Goal: Task Accomplishment & Management: Manage account settings

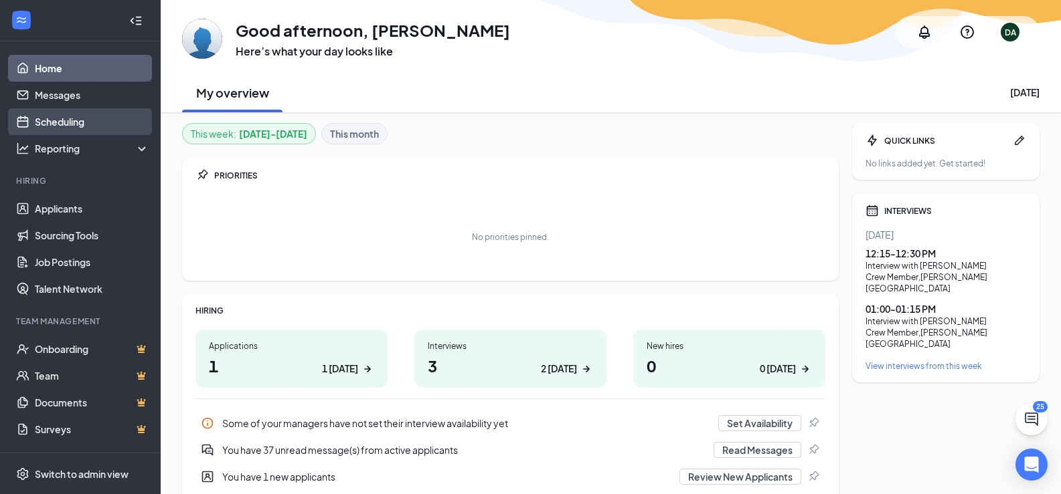
click at [80, 126] on link "Scheduling" at bounding box center [92, 121] width 114 height 27
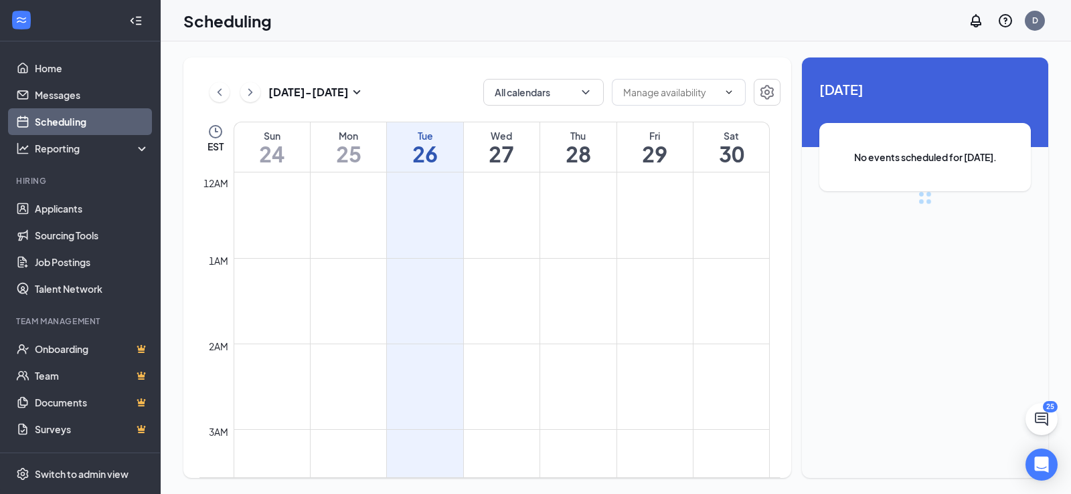
scroll to position [658, 0]
click at [700, 101] on span at bounding box center [679, 92] width 134 height 27
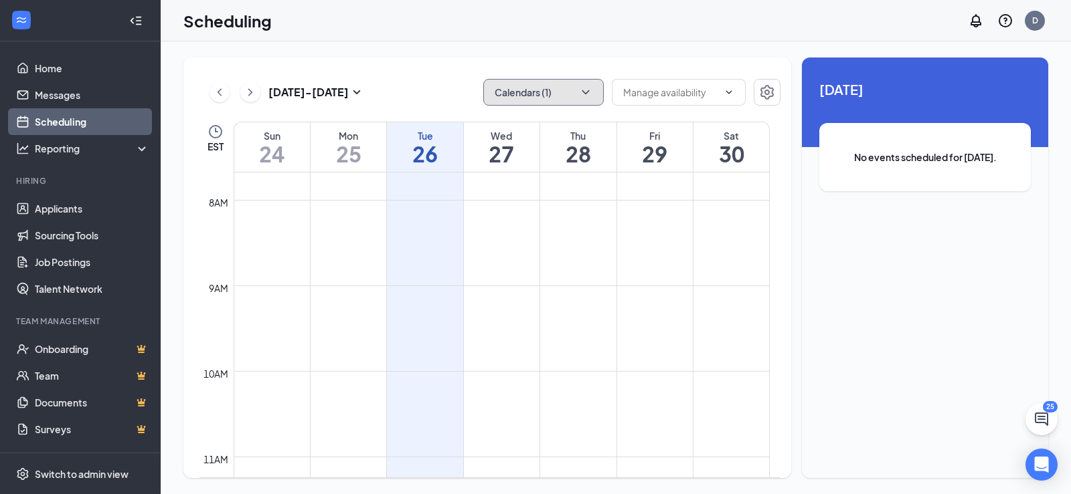
click at [582, 97] on icon "ChevronDown" at bounding box center [585, 92] width 13 height 13
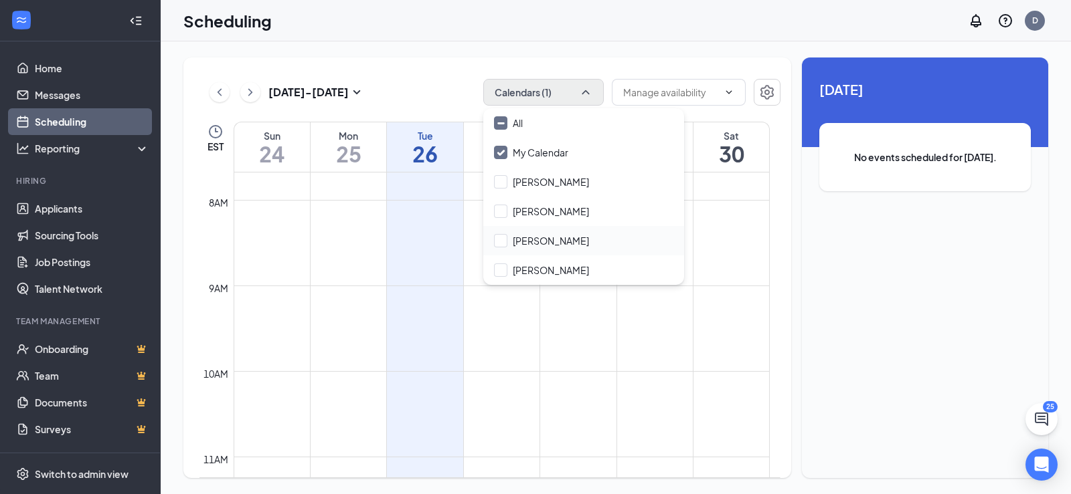
click at [543, 240] on div "[PERSON_NAME]" at bounding box center [583, 240] width 201 height 29
checkbox input "true"
click at [446, 71] on div "[DATE] - [DATE] Calendars (2) EST Sun 24 Mon 25 Tue 26 Wed 27 Thu 28 Fri 29 Sat…" at bounding box center [487, 268] width 608 height 421
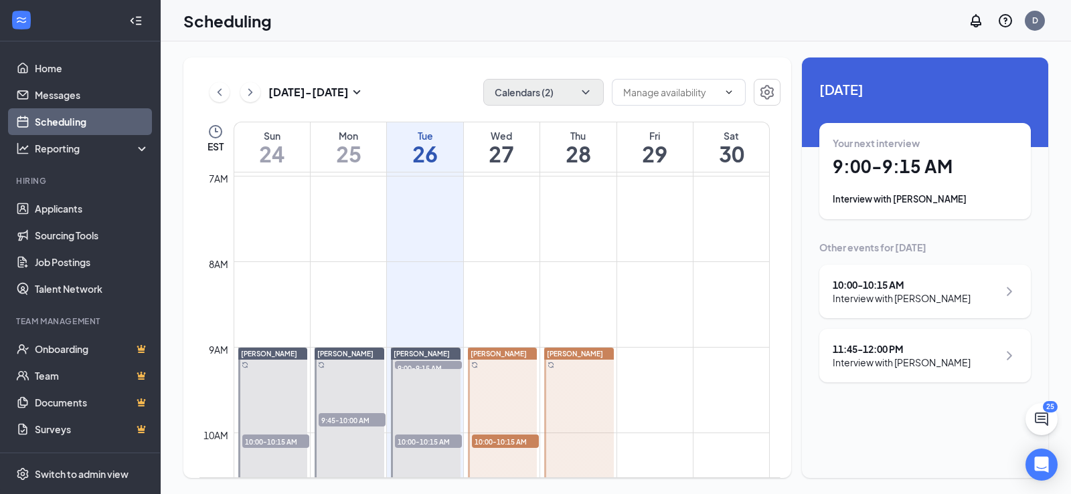
scroll to position [591, 0]
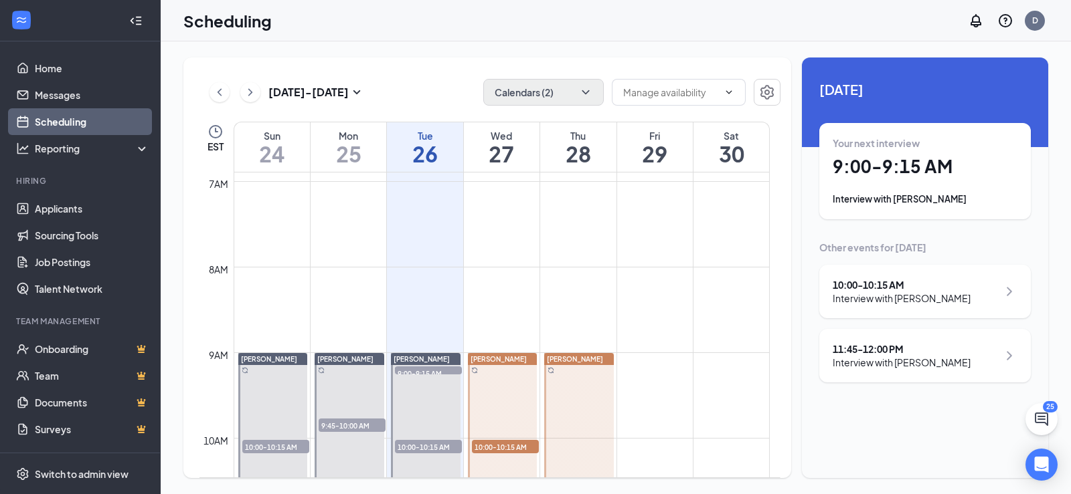
click at [426, 357] on div "[PERSON_NAME]" at bounding box center [426, 359] width 70 height 12
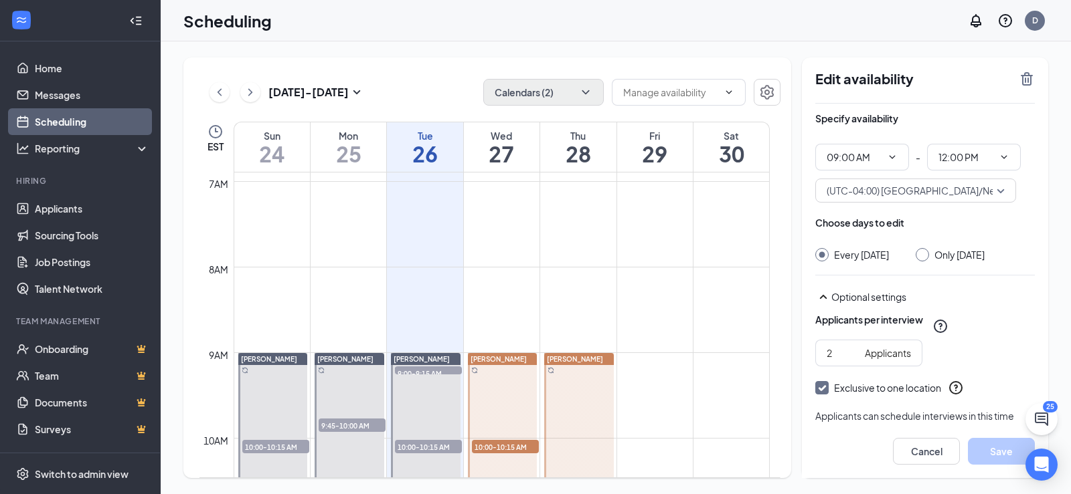
click at [259, 88] on button at bounding box center [250, 92] width 20 height 20
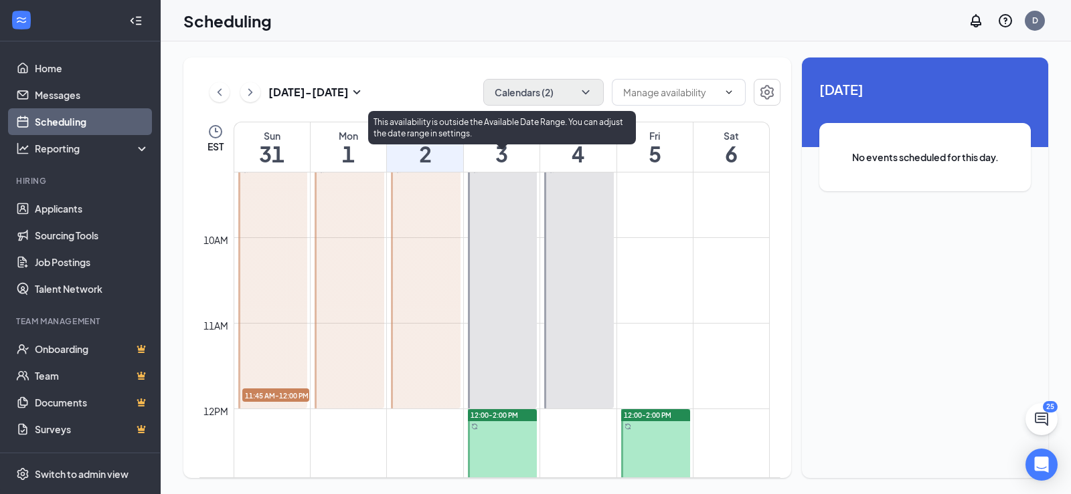
scroll to position [725, 0]
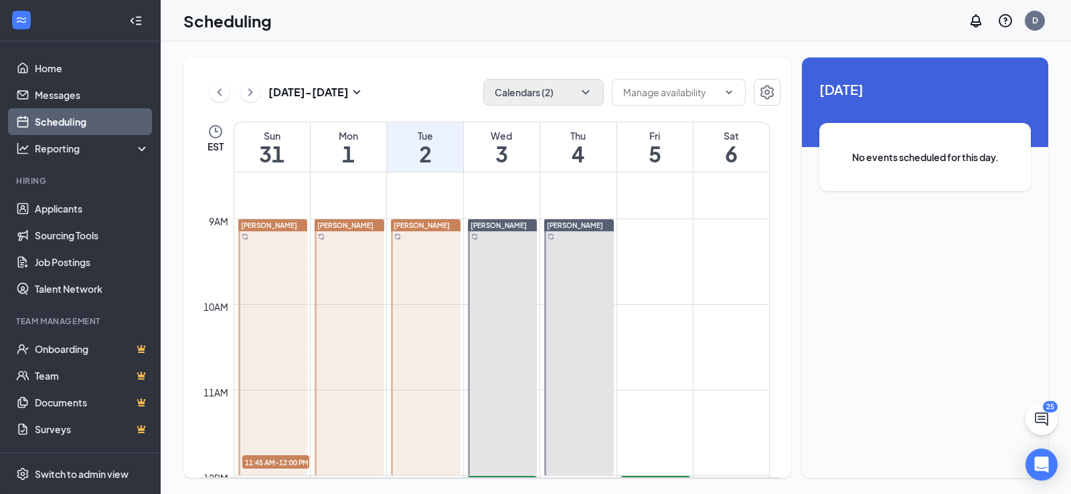
click at [431, 256] on div at bounding box center [426, 347] width 70 height 256
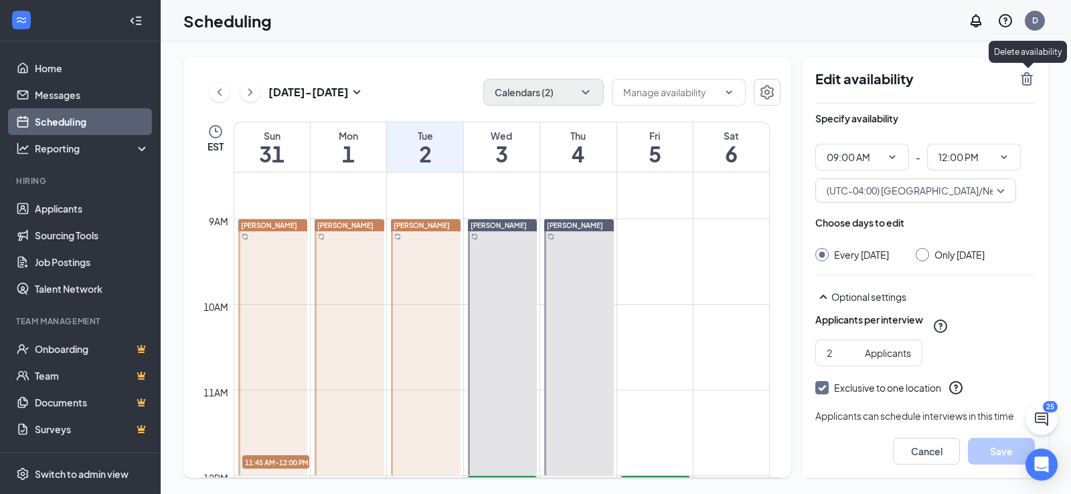
click at [1022, 84] on icon "TrashOutline" at bounding box center [1026, 78] width 12 height 13
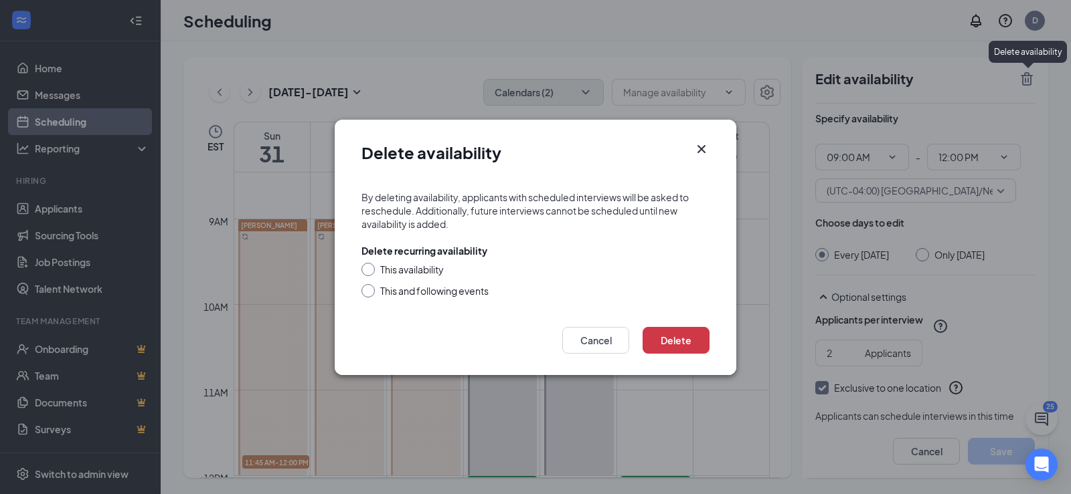
click at [424, 288] on div "This and following events" at bounding box center [434, 290] width 108 height 13
click at [371, 288] on input "This and following events" at bounding box center [365, 288] width 9 height 9
radio input "true"
click at [672, 341] on button "Delete" at bounding box center [675, 340] width 67 height 27
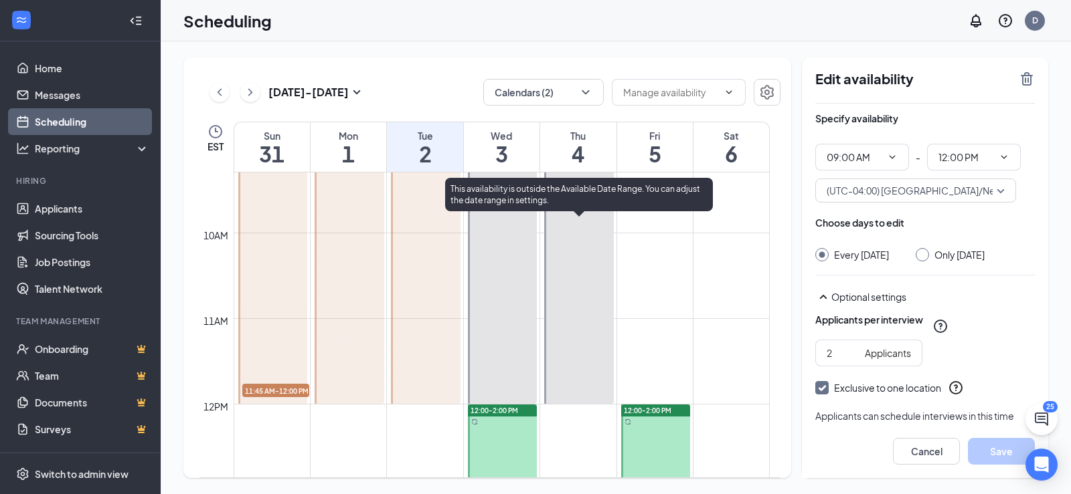
scroll to position [725, 0]
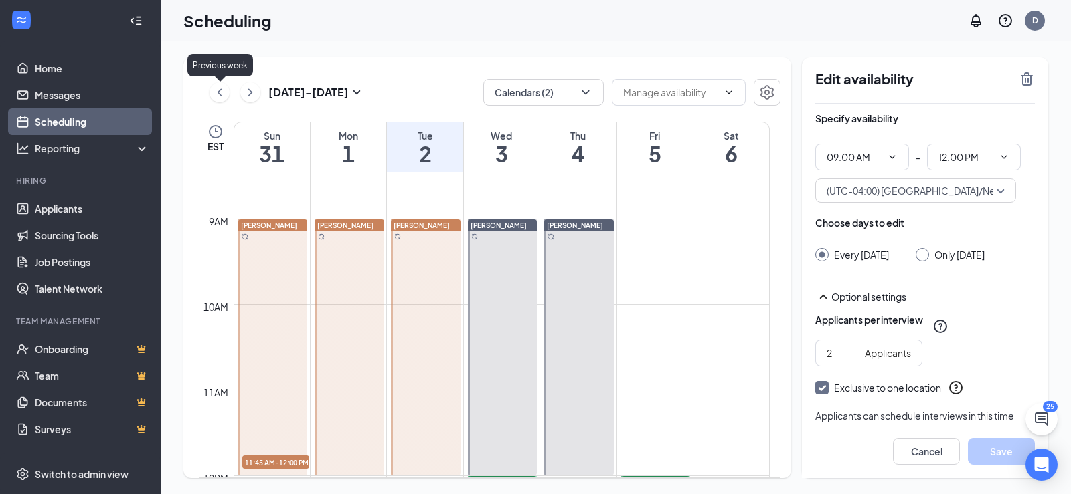
click at [220, 94] on icon "ChevronLeft" at bounding box center [219, 92] width 13 height 16
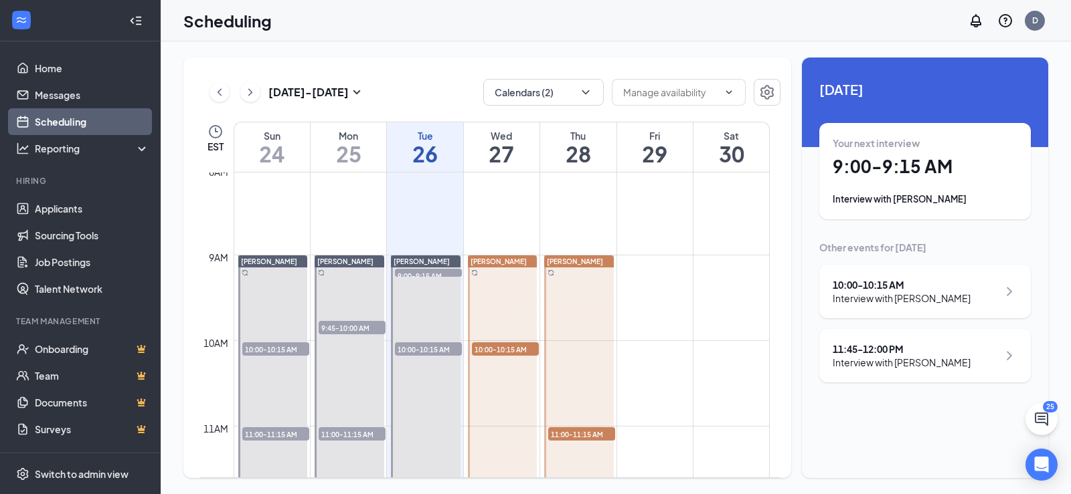
scroll to position [658, 0]
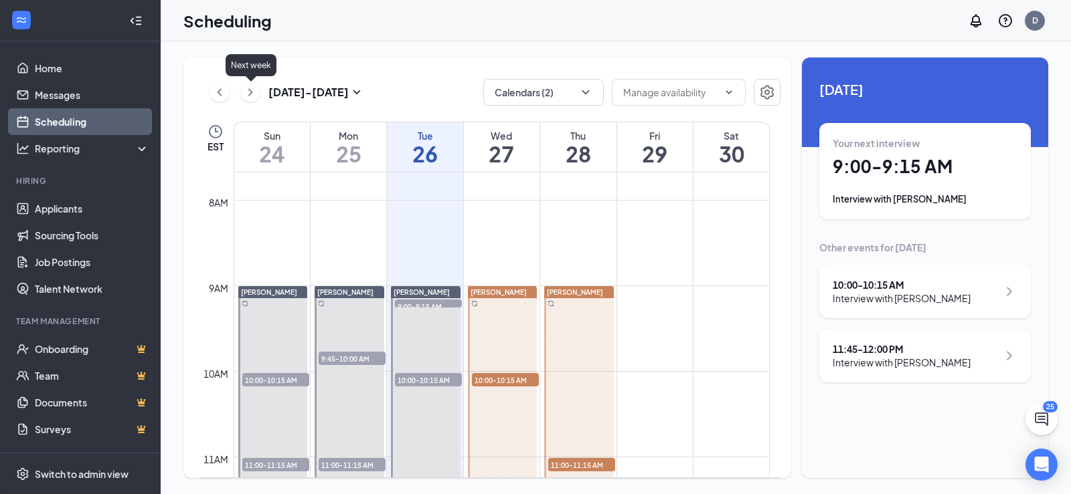
click at [254, 95] on icon "ChevronRight" at bounding box center [250, 92] width 13 height 16
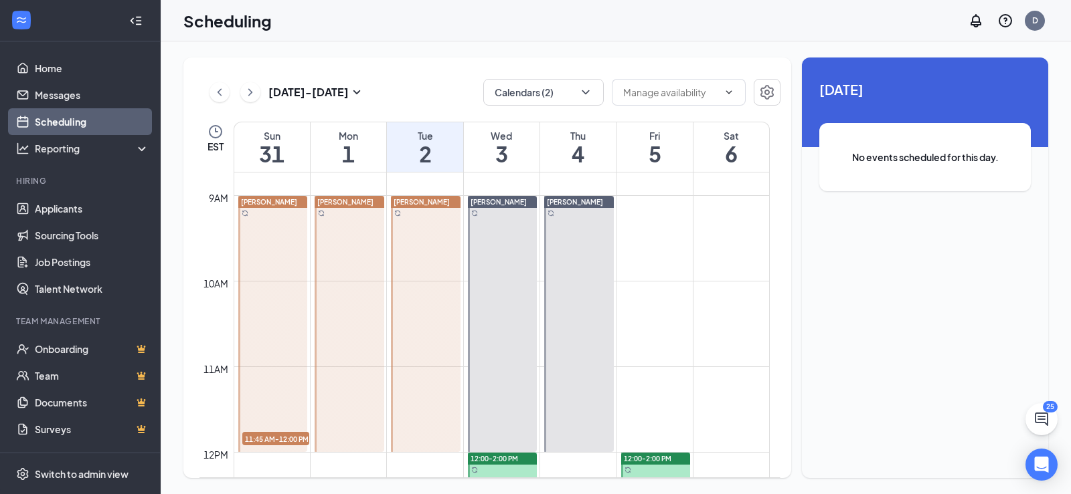
scroll to position [725, 0]
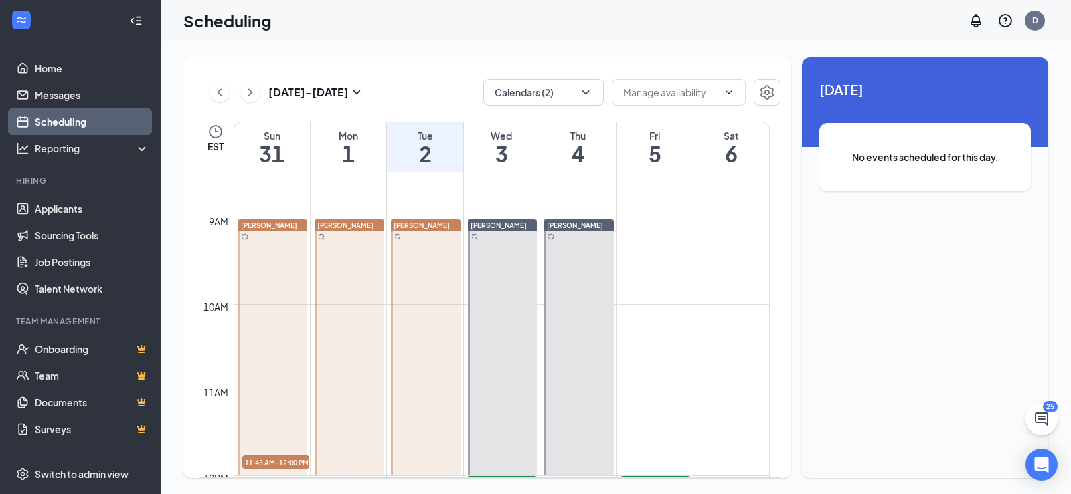
click at [258, 94] on div "Aug 31 - Sep 6" at bounding box center [286, 92] width 155 height 27
click at [258, 93] on button at bounding box center [250, 92] width 20 height 20
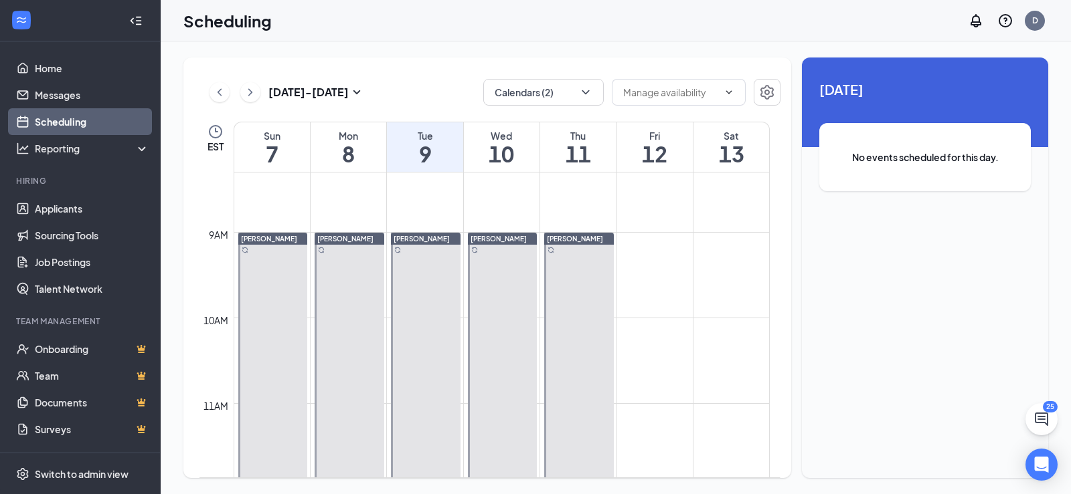
scroll to position [658, 0]
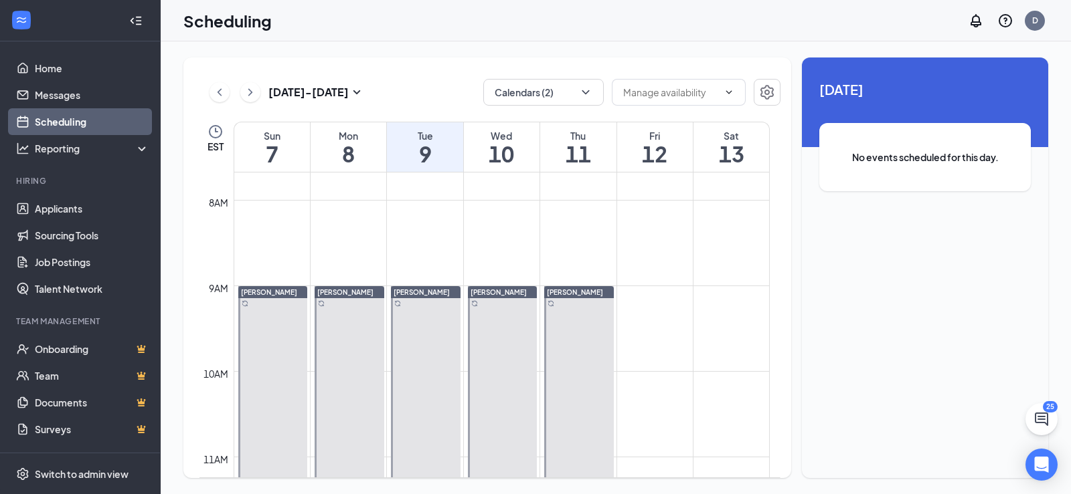
click at [213, 90] on icon "ChevronLeft" at bounding box center [219, 92] width 13 height 16
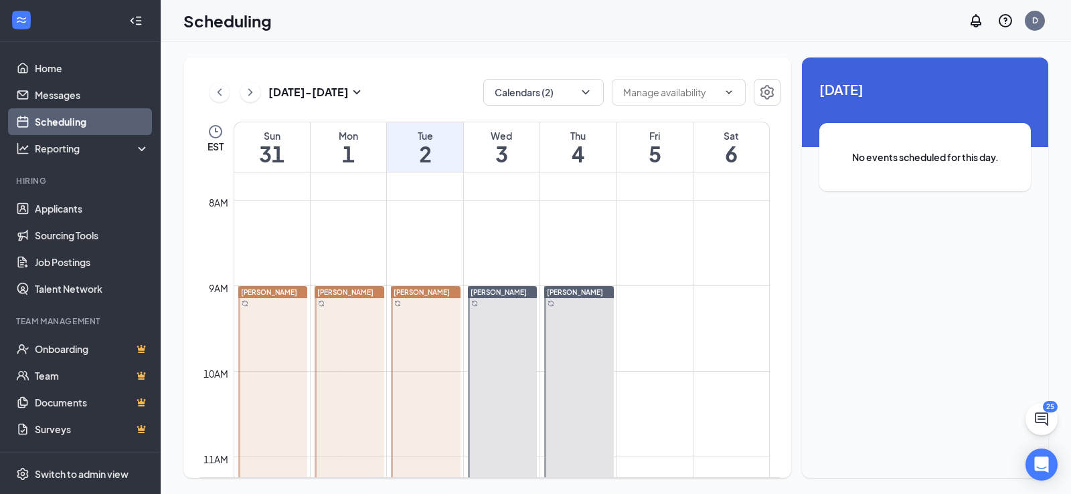
click at [444, 290] on div "[PERSON_NAME]" at bounding box center [426, 292] width 70 height 12
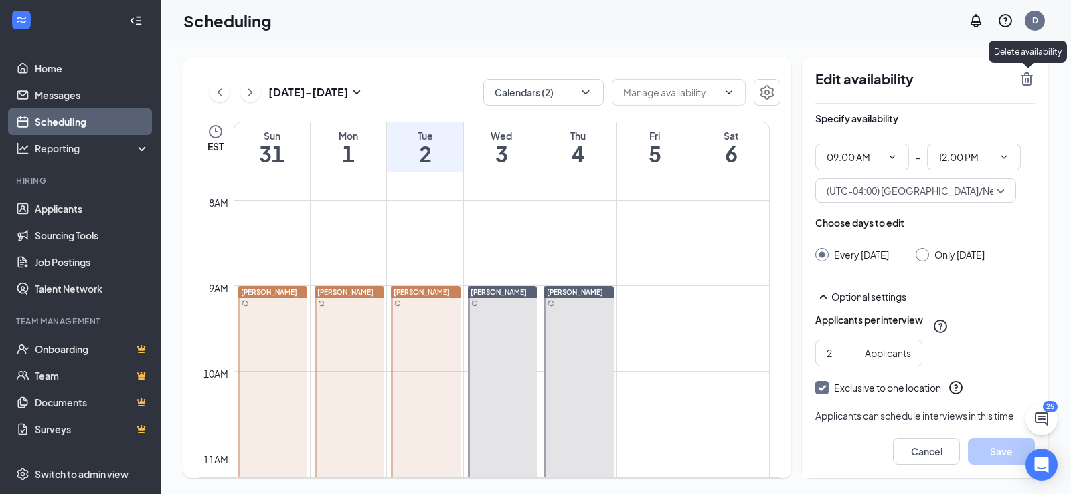
click at [1022, 72] on icon "TrashOutline" at bounding box center [1026, 79] width 16 height 16
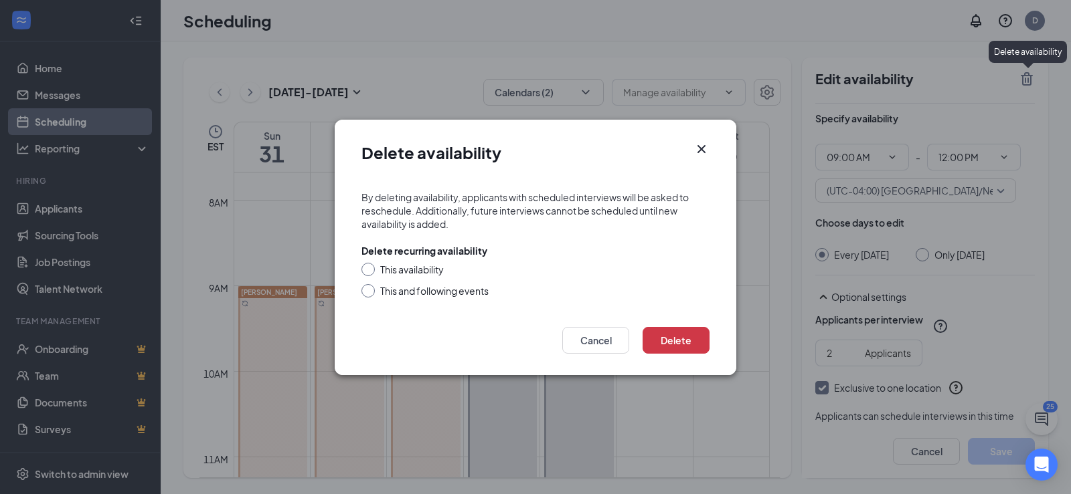
click at [434, 288] on div "This and following events" at bounding box center [434, 290] width 108 height 13
click at [371, 288] on input "This and following events" at bounding box center [365, 288] width 9 height 9
radio input "true"
click at [669, 348] on button "Delete" at bounding box center [675, 340] width 67 height 27
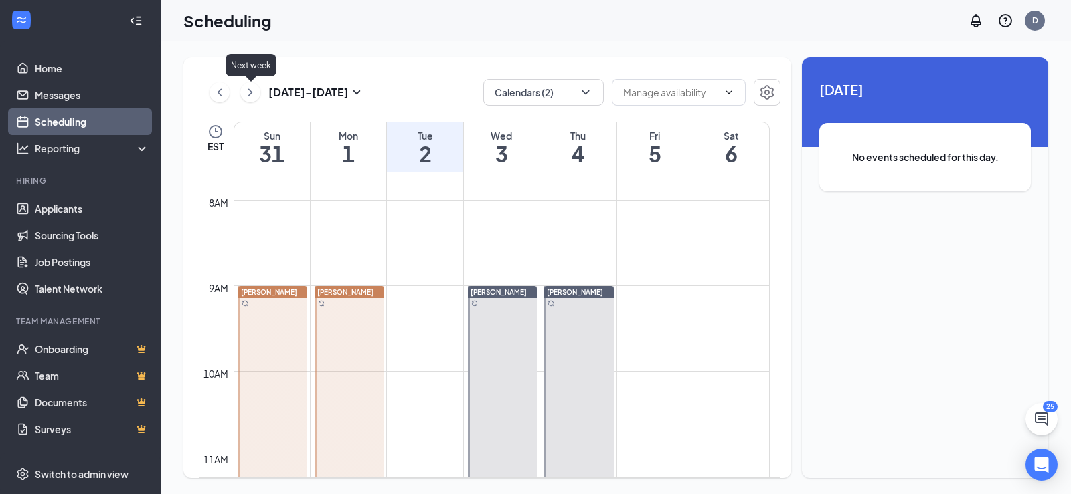
click at [256, 88] on icon "ChevronRight" at bounding box center [250, 92] width 13 height 16
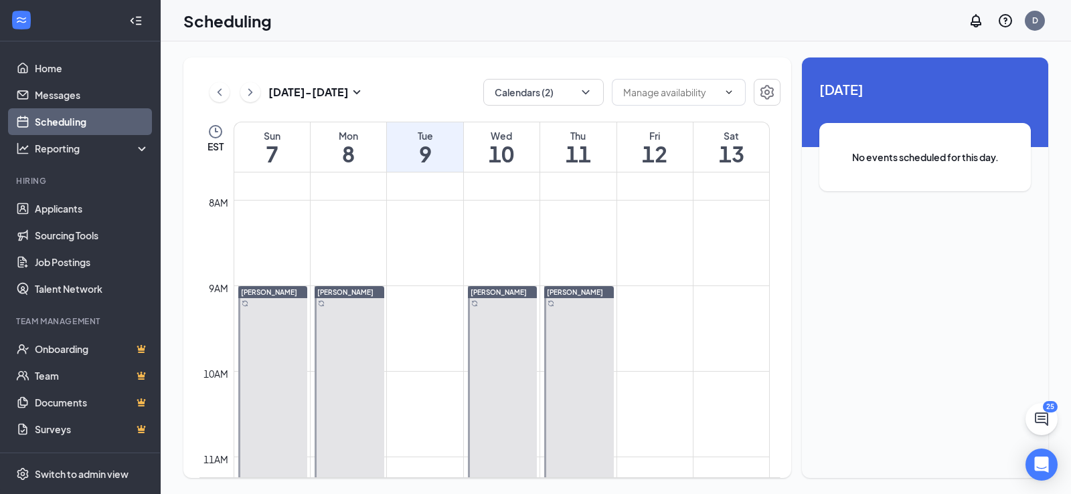
click at [225, 93] on icon "ChevronLeft" at bounding box center [219, 92] width 13 height 16
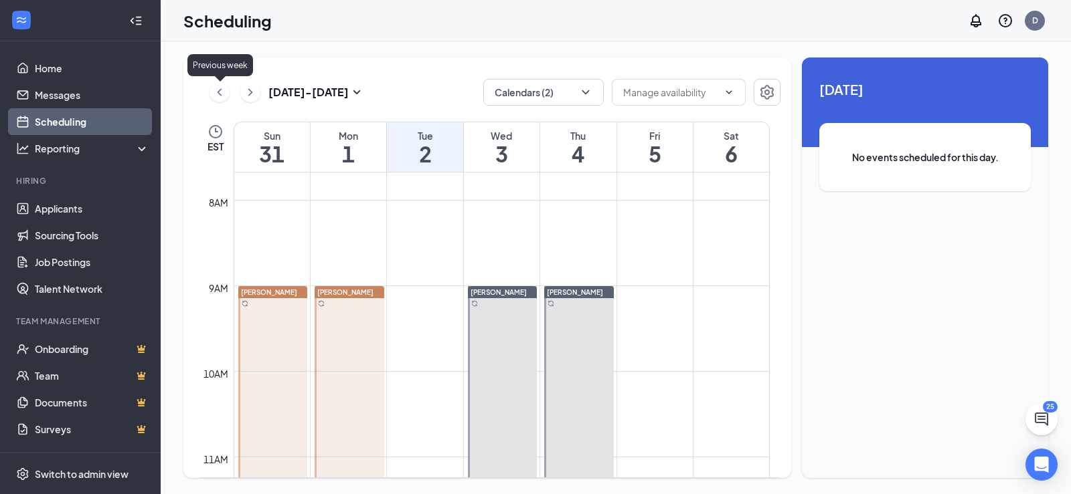
click at [225, 93] on icon "ChevronLeft" at bounding box center [219, 92] width 13 height 16
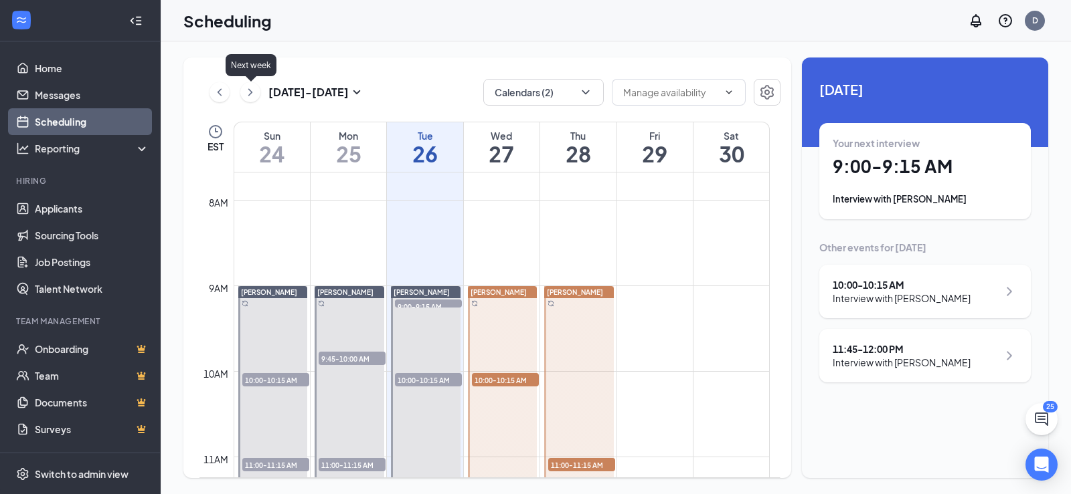
click at [244, 94] on icon "ChevronRight" at bounding box center [250, 92] width 13 height 16
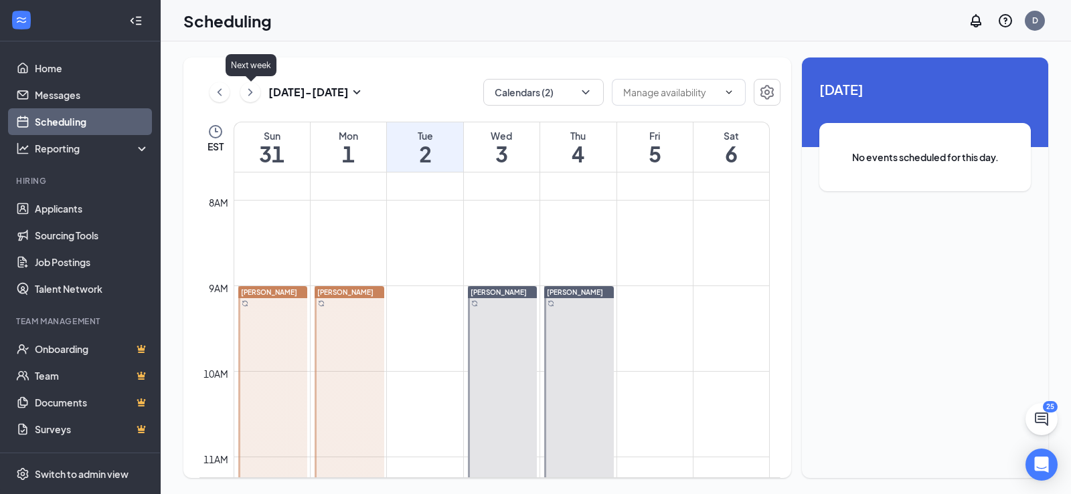
click at [244, 94] on icon "ChevronRight" at bounding box center [250, 92] width 13 height 16
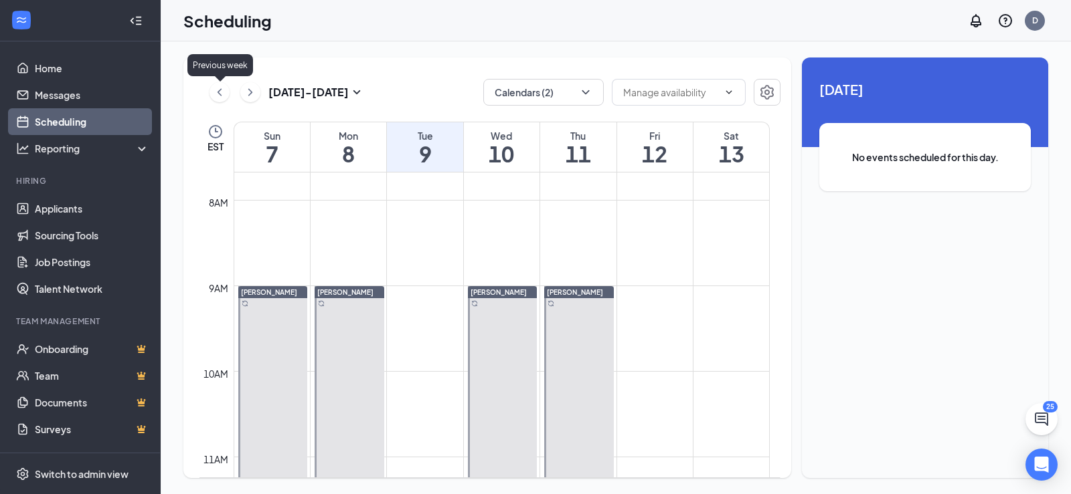
click at [224, 88] on icon "ChevronLeft" at bounding box center [219, 92] width 13 height 16
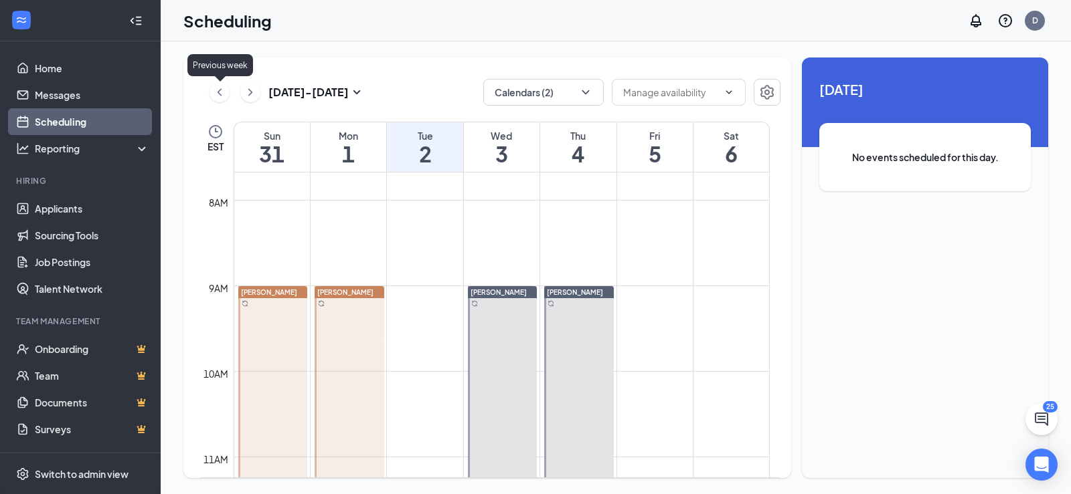
click at [224, 88] on icon "ChevronLeft" at bounding box center [219, 92] width 13 height 16
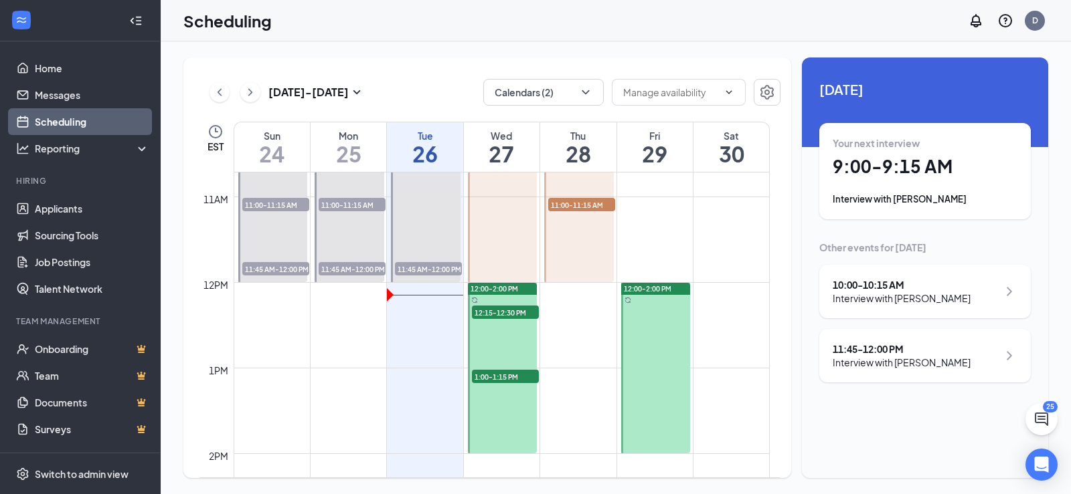
scroll to position [925, 0]
